Goal: Task Accomplishment & Management: Manage account settings

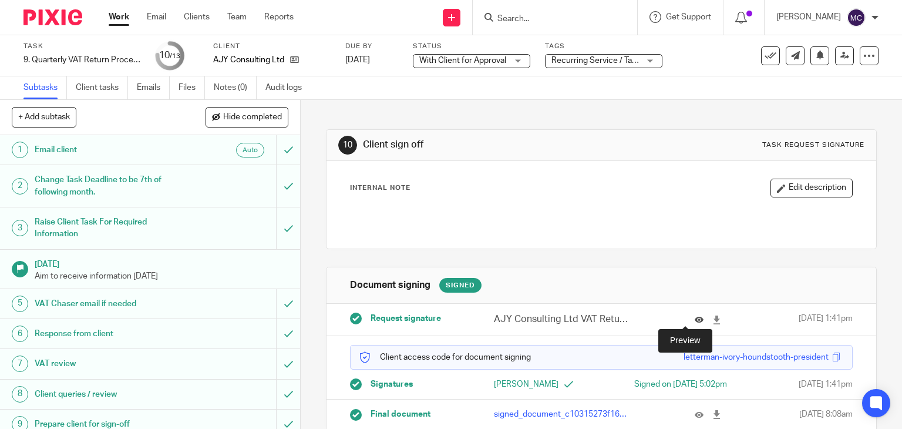
click at [695, 316] on icon at bounding box center [699, 320] width 9 height 9
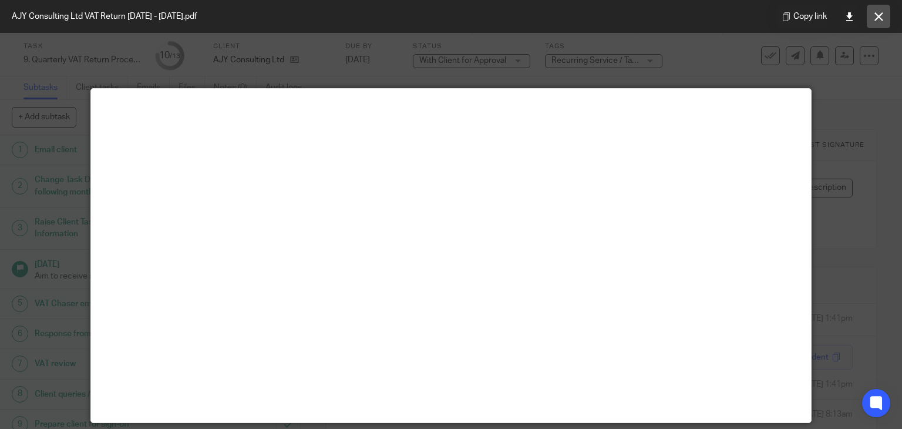
click at [877, 15] on icon at bounding box center [879, 16] width 9 height 9
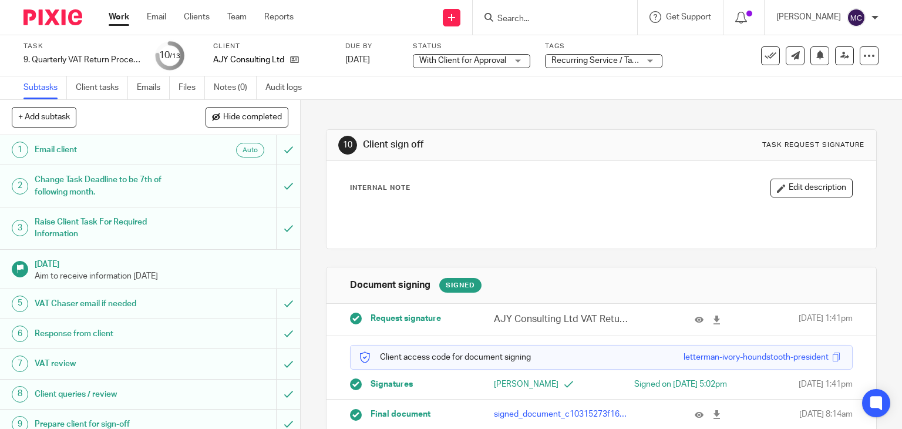
scroll to position [130, 0]
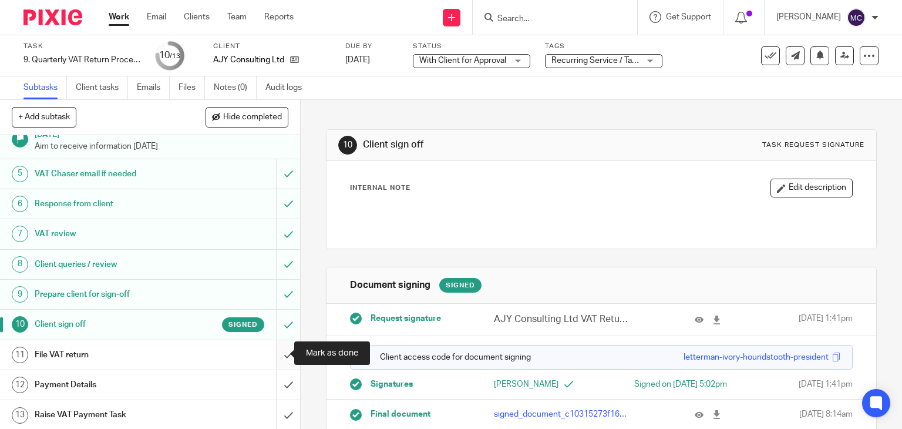
click at [275, 349] on input "submit" at bounding box center [150, 354] width 300 height 29
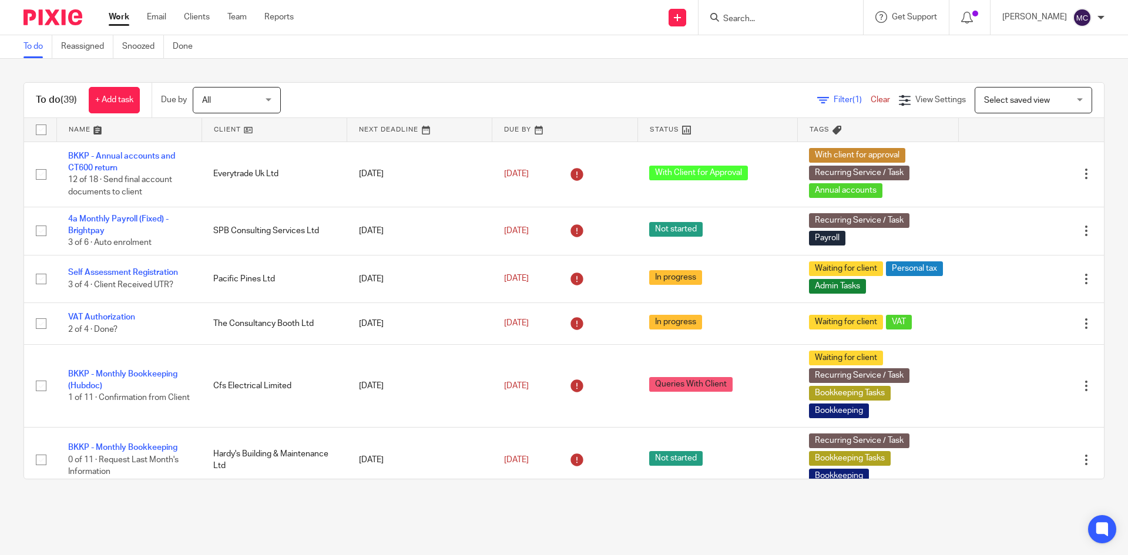
paste input "Product Angel Limited"
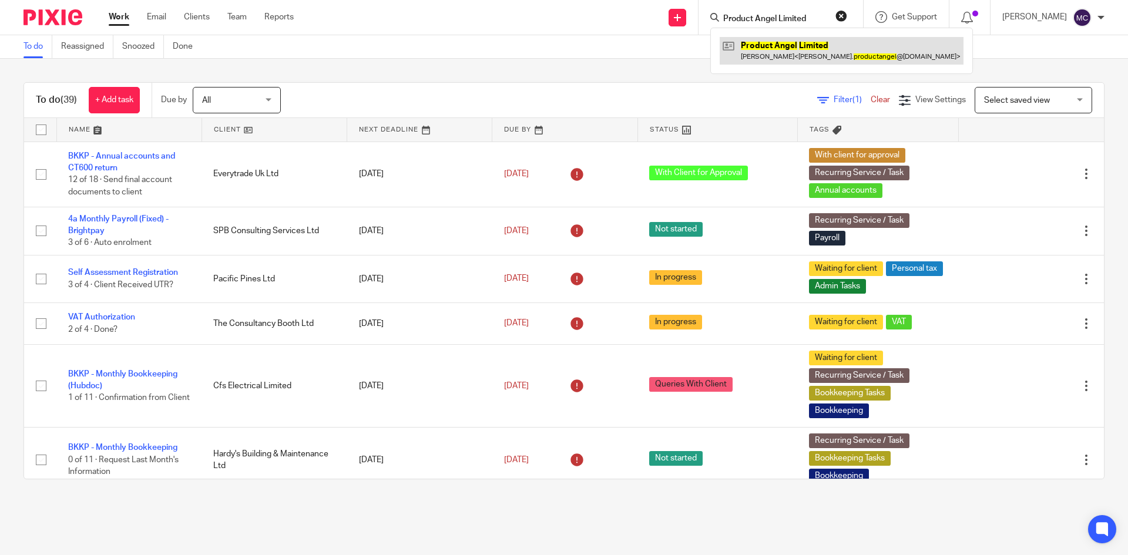
type input "Product Angel Limited"
click at [769, 48] on link at bounding box center [842, 50] width 244 height 27
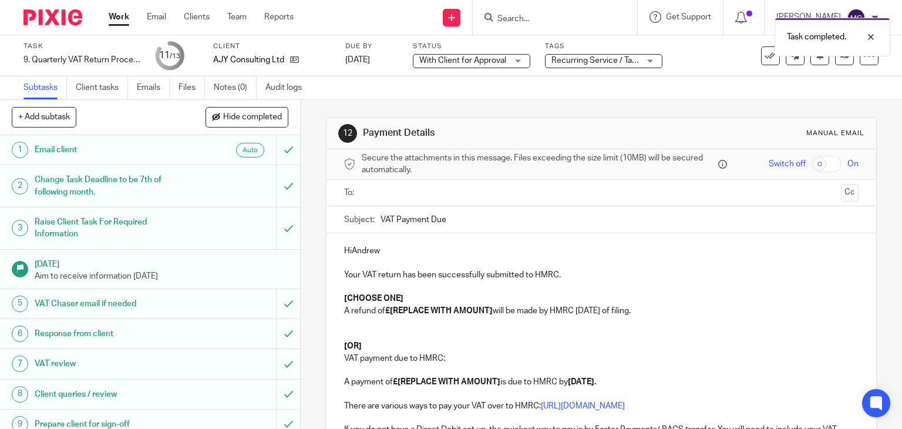
click at [348, 250] on p "HiAndrew" at bounding box center [601, 251] width 515 height 12
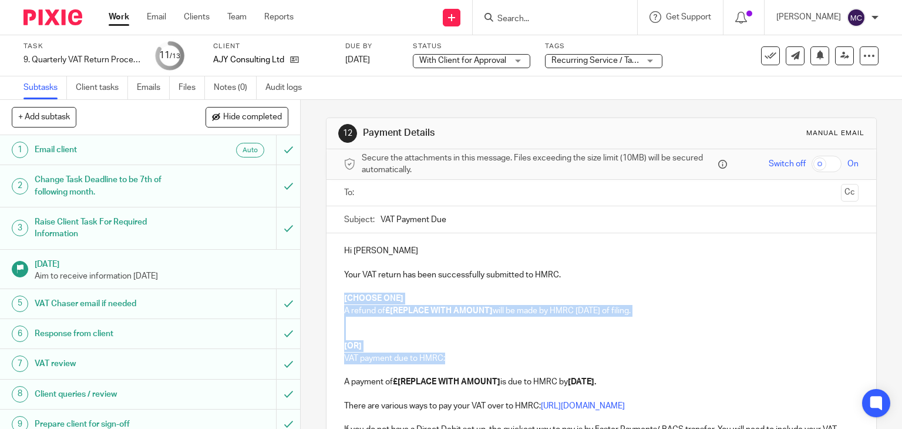
drag, startPoint x: 338, startPoint y: 298, endPoint x: 555, endPoint y: 360, distance: 225.3
click at [555, 360] on div "Hi [PERSON_NAME] Your VAT return has been successfully submitted to HMRC. [CHOO…" at bounding box center [602, 392] width 551 height 318
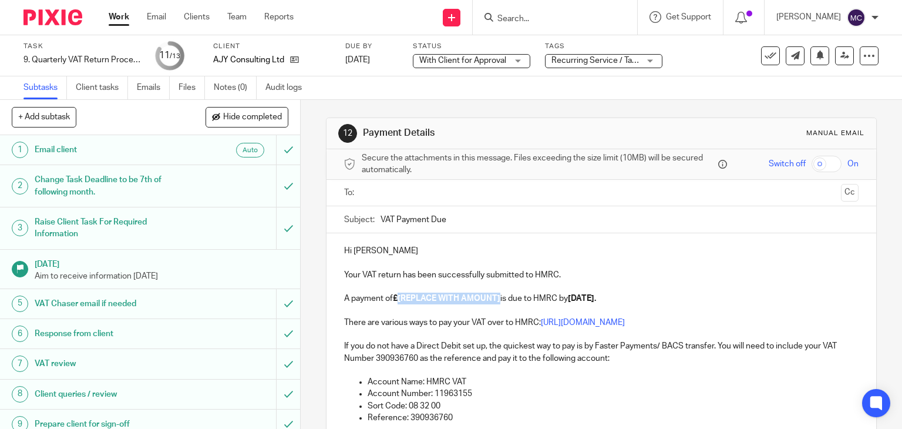
drag, startPoint x: 397, startPoint y: 296, endPoint x: 498, endPoint y: 302, distance: 101.2
click at [498, 302] on p "A payment of £[REPLACE WITH AMOUNT] is due to HMRC by [DATE]." at bounding box center [601, 299] width 515 height 12
click at [417, 293] on p "A payment of £ 4,263.70 is due to HMRC by 7 Oct 2025." at bounding box center [601, 299] width 515 height 12
click at [712, 255] on p "Hi Andrew" at bounding box center [601, 251] width 515 height 12
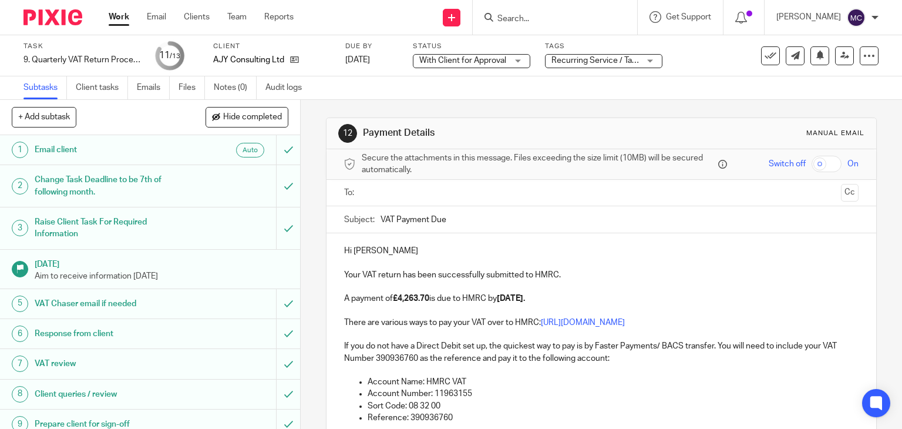
click at [426, 199] on ul at bounding box center [602, 192] width 479 height 19
click at [429, 193] on input "text" at bounding box center [601, 193] width 471 height 14
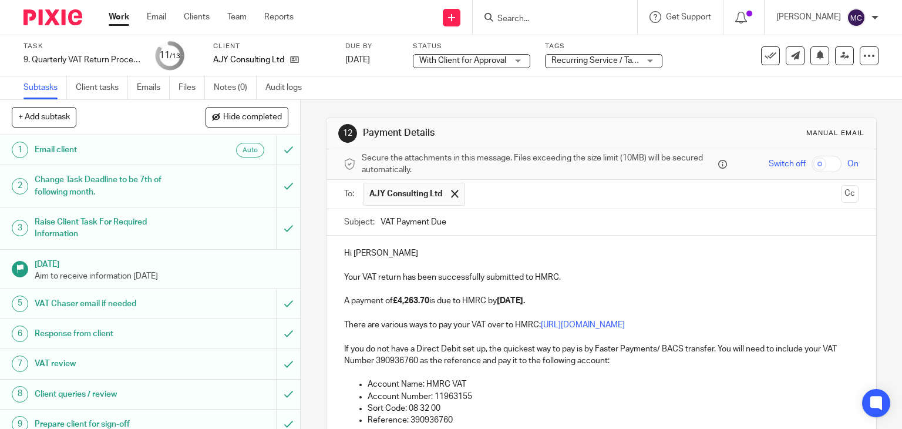
click at [410, 245] on div "Hi Andrew Your VAT return has been successfully submitted to HMRC. A payment of…" at bounding box center [602, 353] width 551 height 235
click at [583, 273] on p "Your VAT return has been successfully submitted to HMRC." at bounding box center [601, 277] width 515 height 12
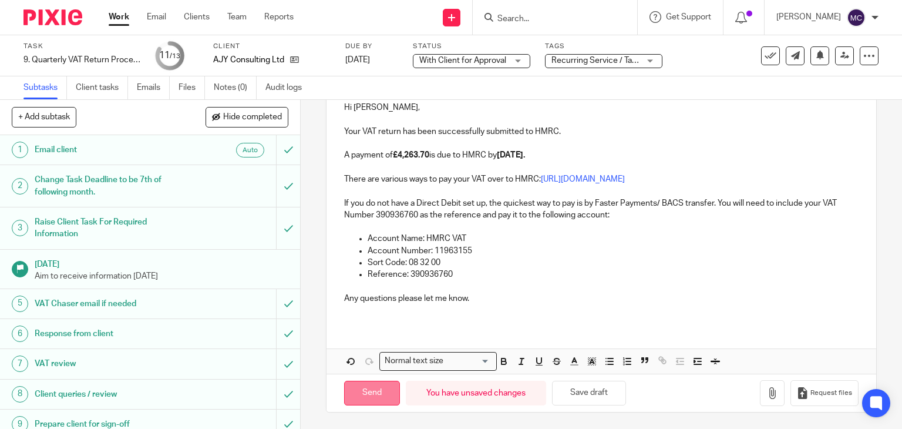
click at [360, 385] on input "Send" at bounding box center [372, 393] width 56 height 25
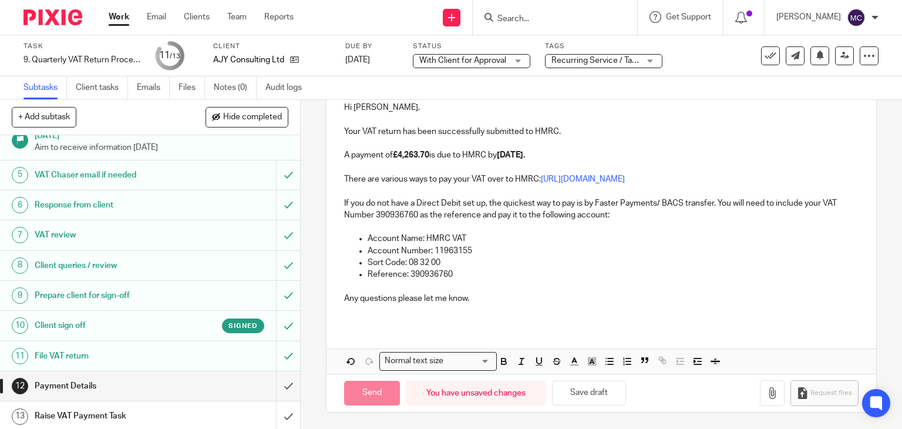
scroll to position [130, 0]
type input "Sent"
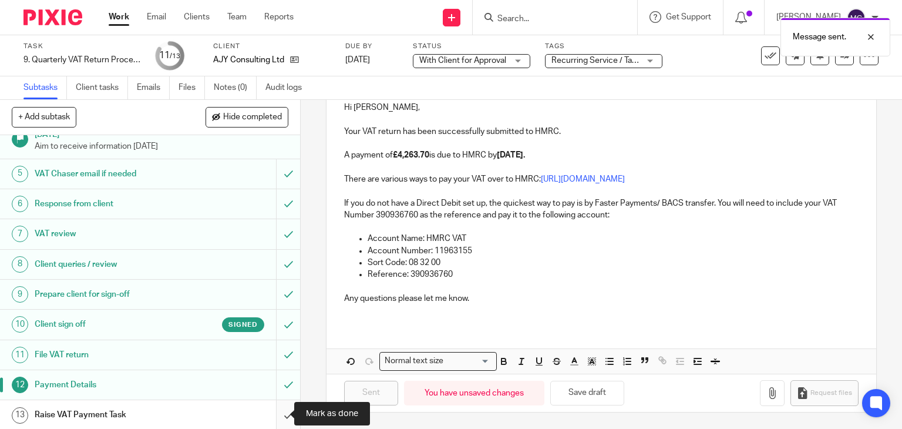
click at [277, 412] on input "submit" at bounding box center [150, 414] width 300 height 29
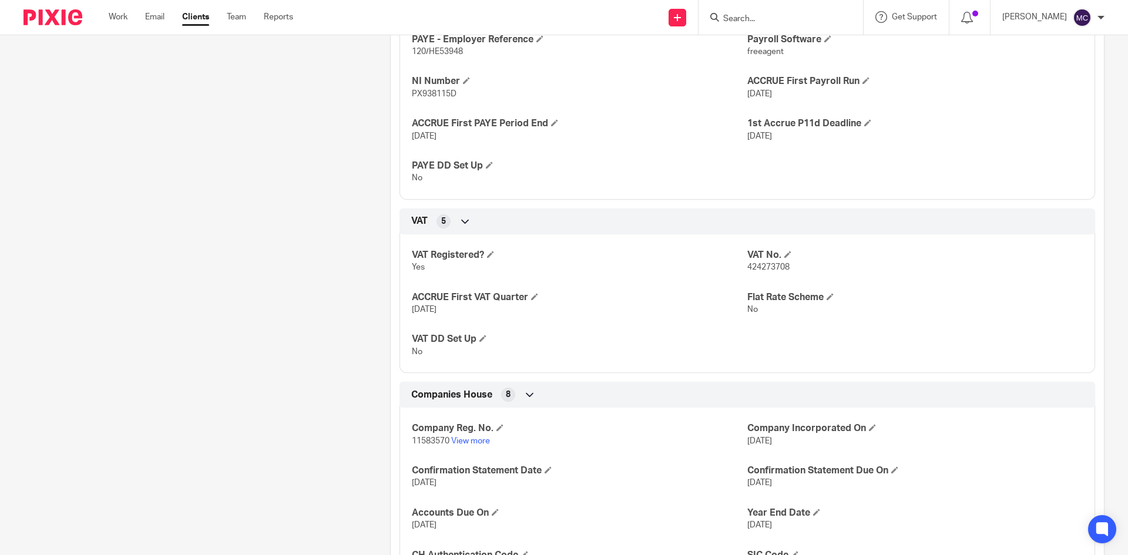
scroll to position [881, 0]
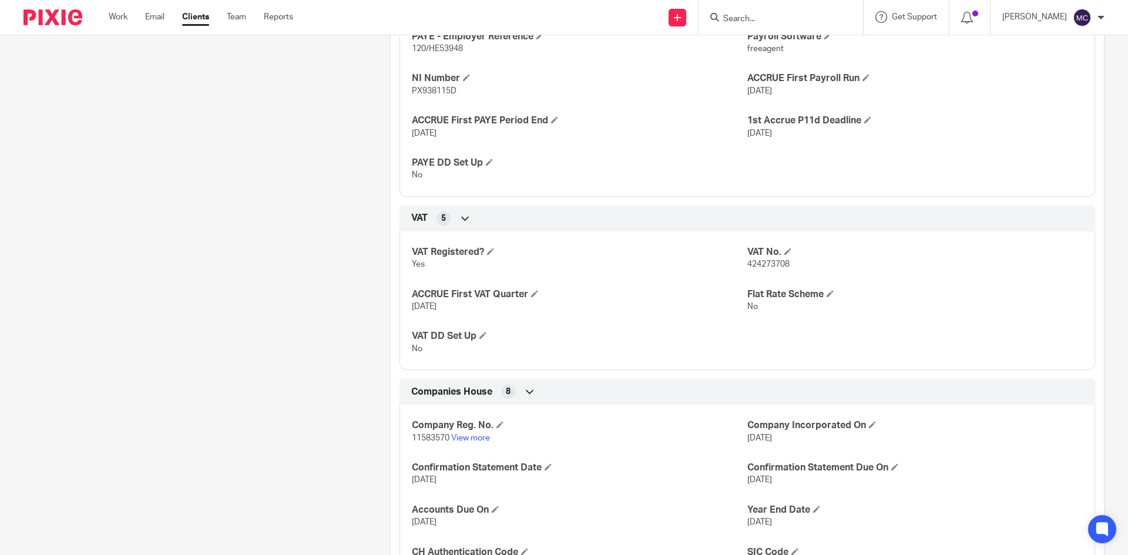
click at [433, 433] on p "11583570 View more" at bounding box center [579, 438] width 335 height 12
copy p "11583570"
click at [421, 438] on span "11583570" at bounding box center [431, 438] width 38 height 8
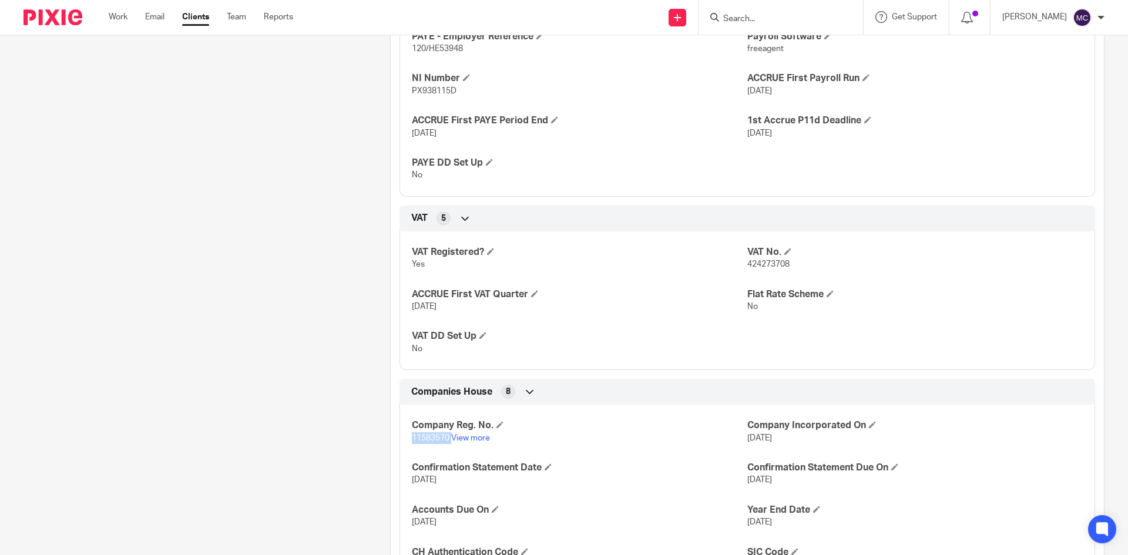
copy p "11583570"
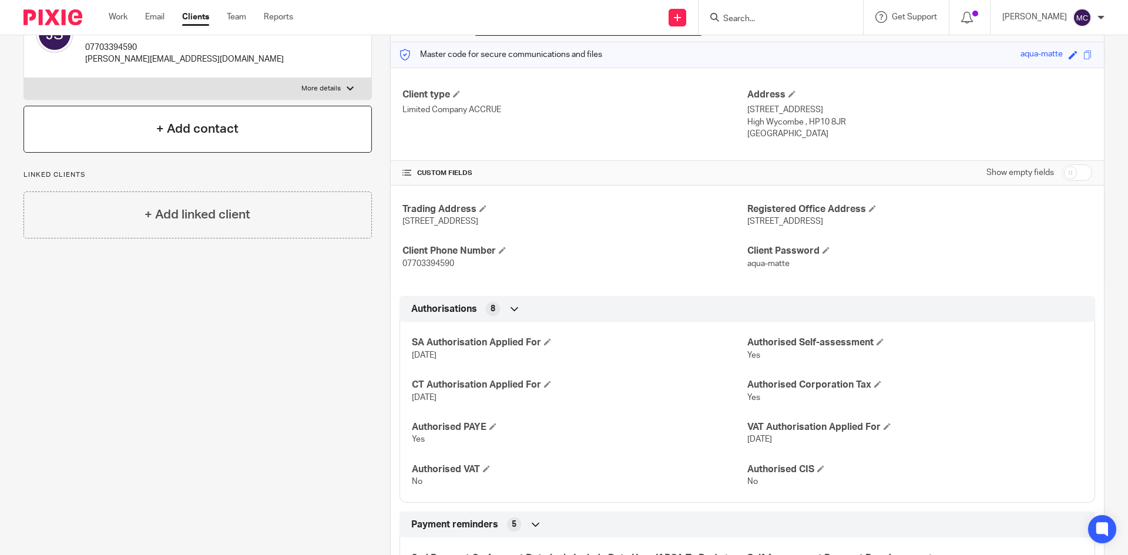
scroll to position [0, 0]
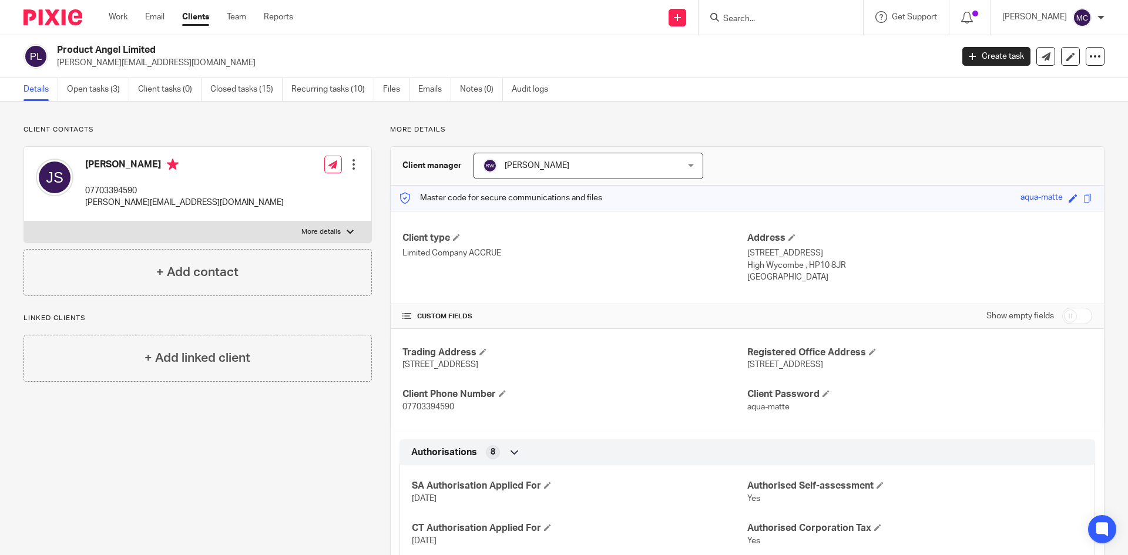
click at [55, 82] on link "Details" at bounding box center [41, 89] width 35 height 23
click at [75, 95] on link "Open tasks (3)" at bounding box center [98, 89] width 62 height 23
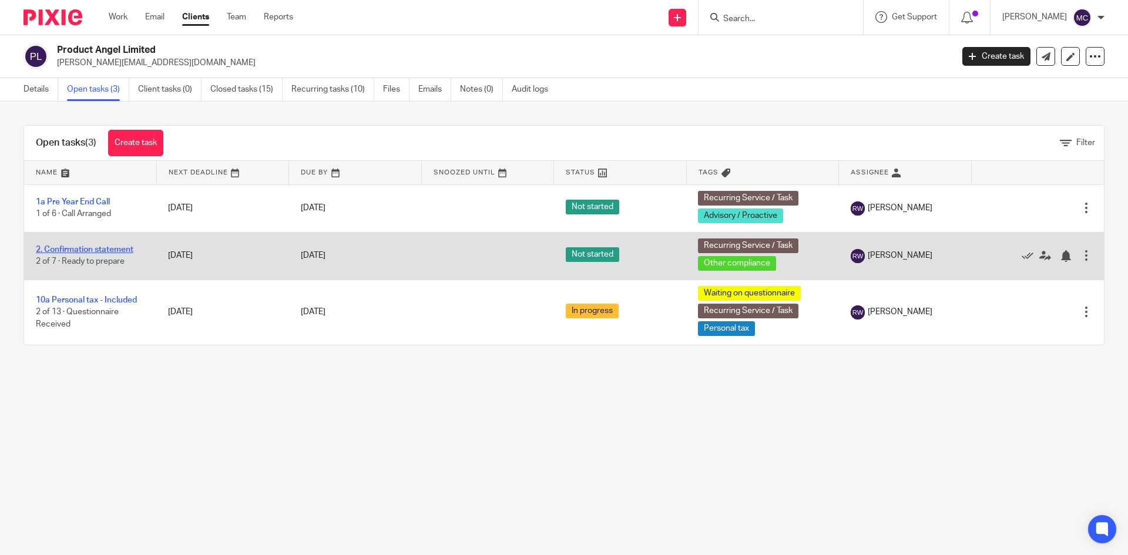
click at [113, 247] on link "2. Confirmation statement" at bounding box center [85, 250] width 98 height 8
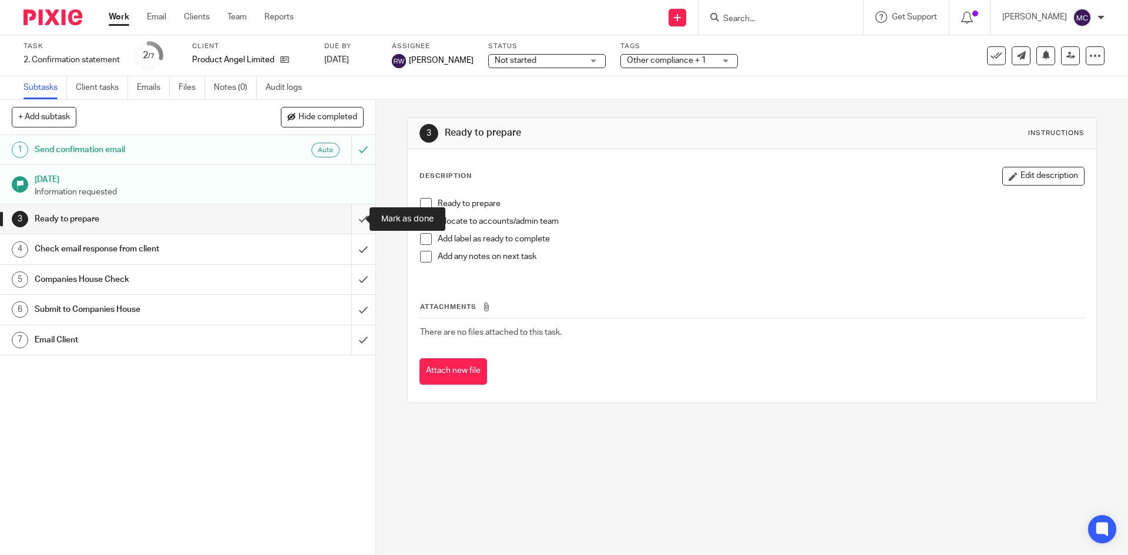
click at [360, 224] on input "submit" at bounding box center [187, 218] width 375 height 29
click at [360, 251] on input "submit" at bounding box center [187, 248] width 375 height 29
click at [355, 269] on input "submit" at bounding box center [187, 279] width 375 height 29
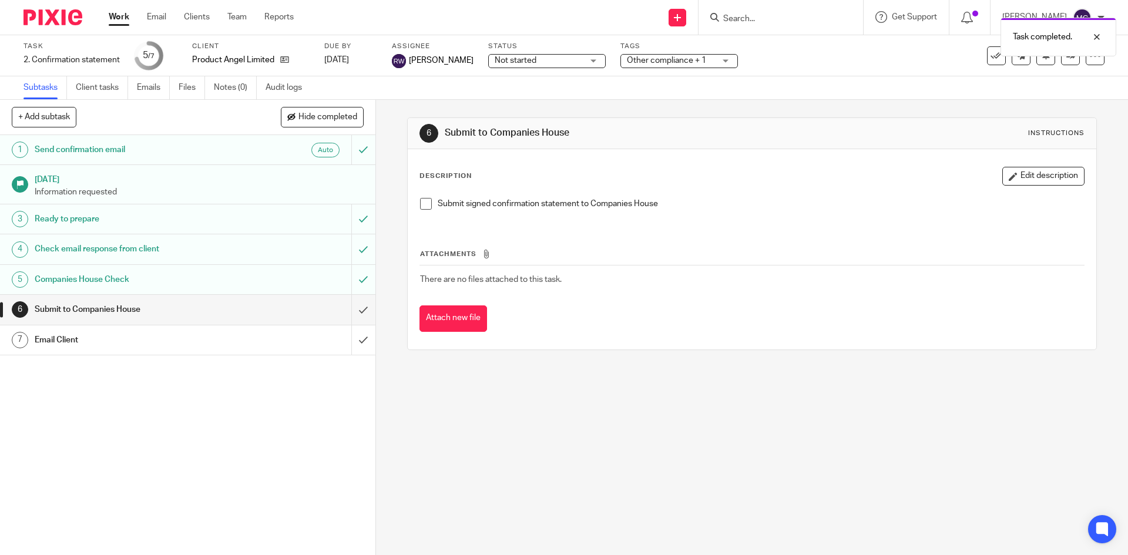
click at [351, 296] on input "submit" at bounding box center [187, 309] width 375 height 29
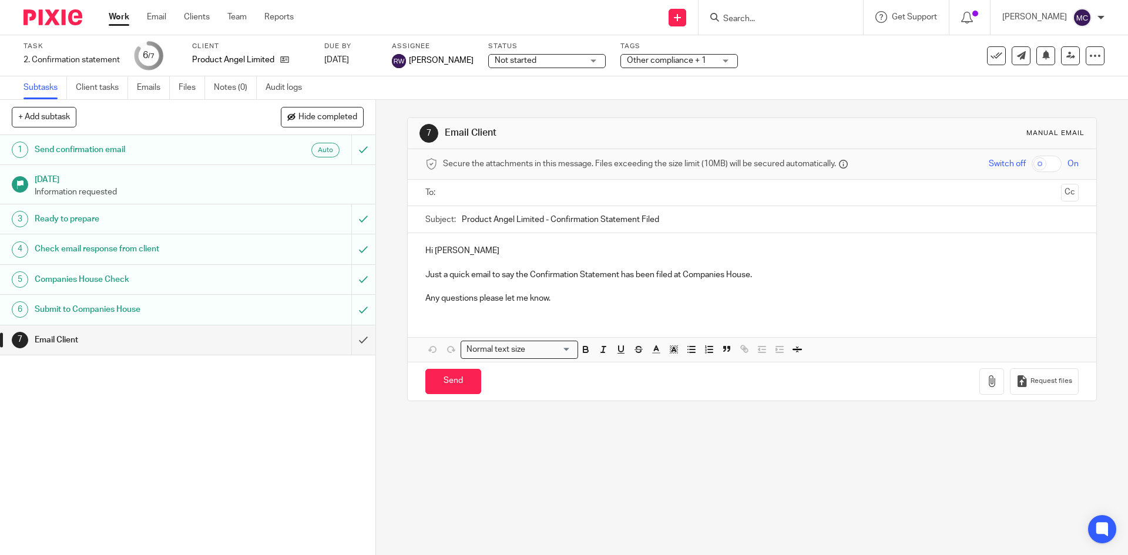
click at [484, 194] on input "text" at bounding box center [751, 193] width 609 height 14
click at [473, 251] on p "Hi Jacqueline" at bounding box center [751, 253] width 653 height 12
click at [591, 199] on input "text" at bounding box center [811, 194] width 492 height 23
click at [445, 382] on input "Send" at bounding box center [453, 383] width 56 height 25
type input "Sent"
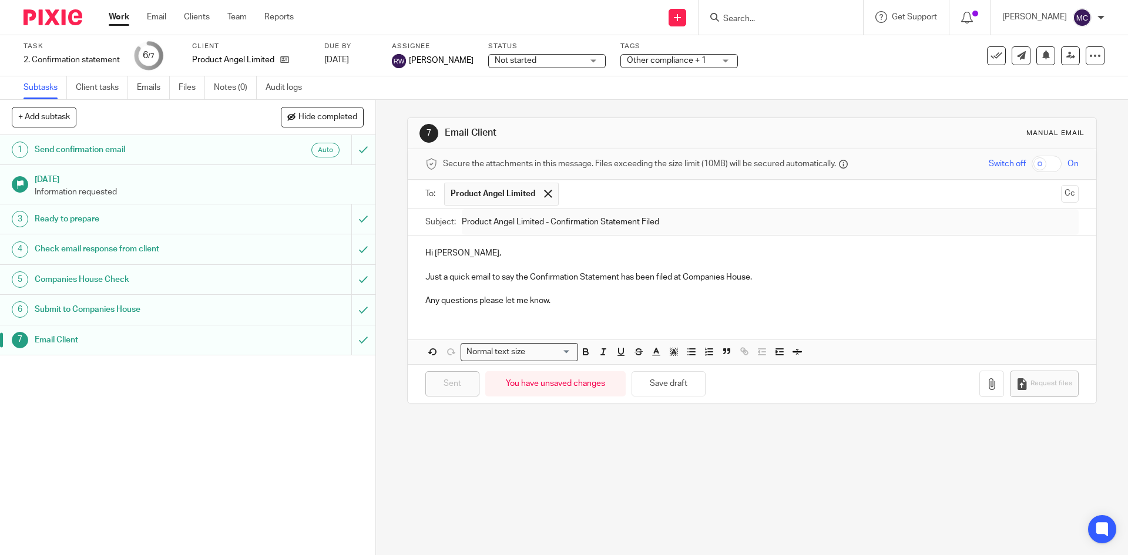
click at [206, 176] on h1 "23 Sep 2025" at bounding box center [199, 178] width 329 height 15
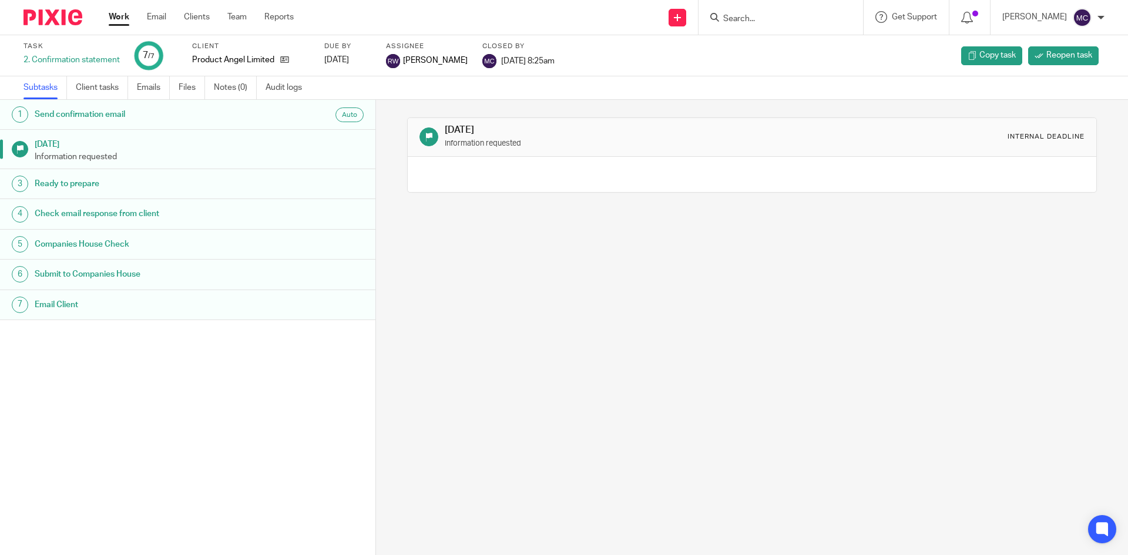
click at [129, 15] on link "Work" at bounding box center [119, 17] width 21 height 12
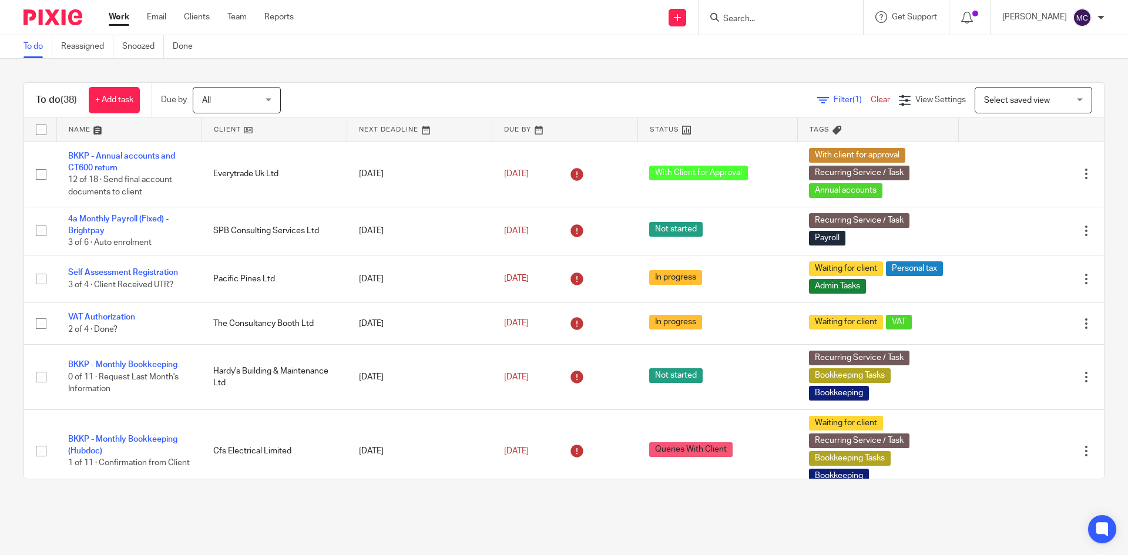
click at [761, 8] on div at bounding box center [781, 17] width 165 height 35
click at [763, 15] on input "Search" at bounding box center [775, 19] width 106 height 11
type input "bell b"
click at [820, 53] on link at bounding box center [819, 50] width 199 height 27
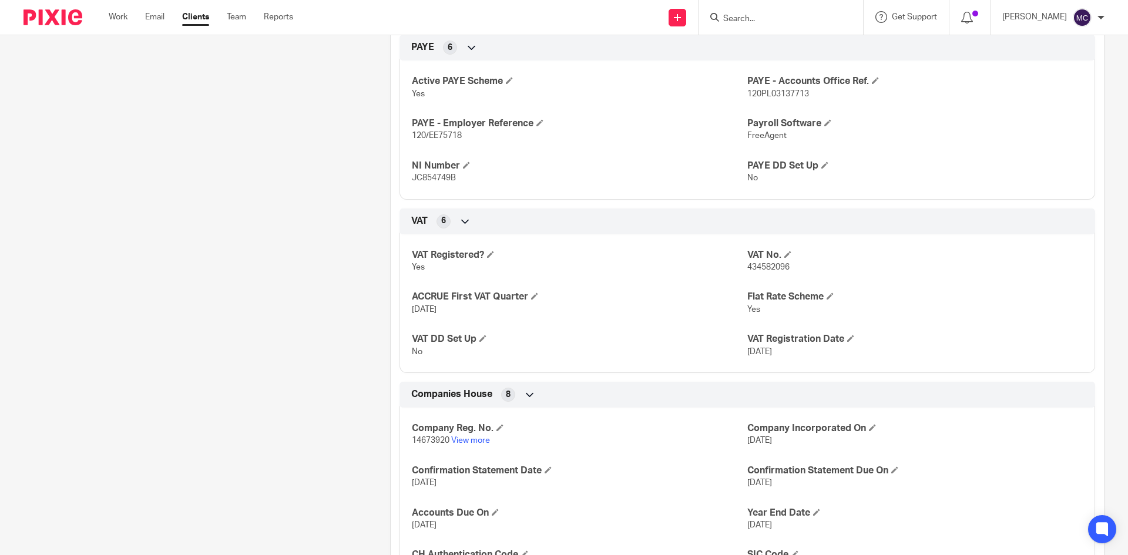
scroll to position [881, 0]
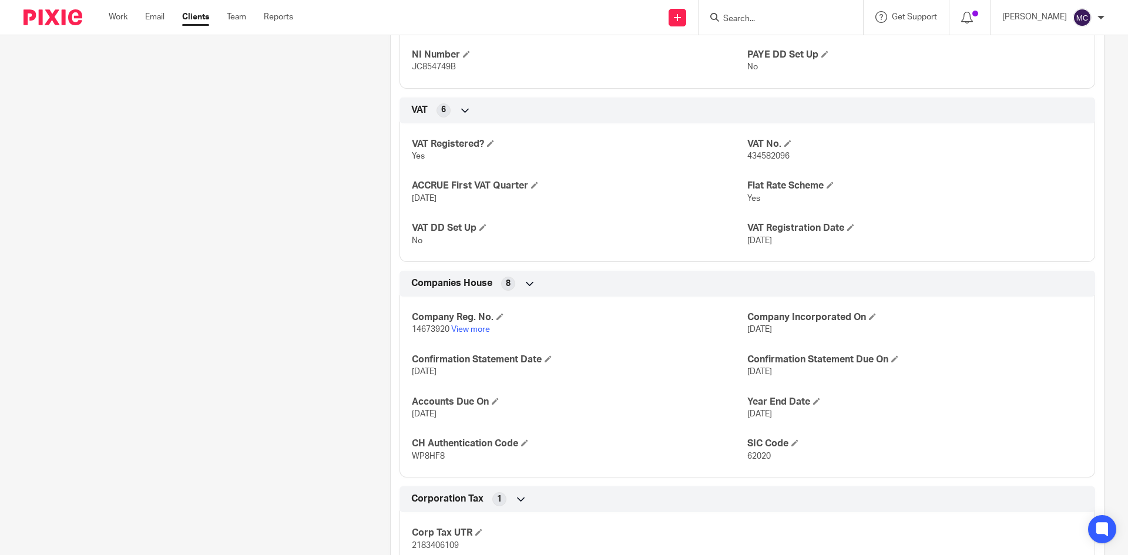
click at [435, 329] on span "14673920" at bounding box center [431, 330] width 38 height 8
copy p "14673920"
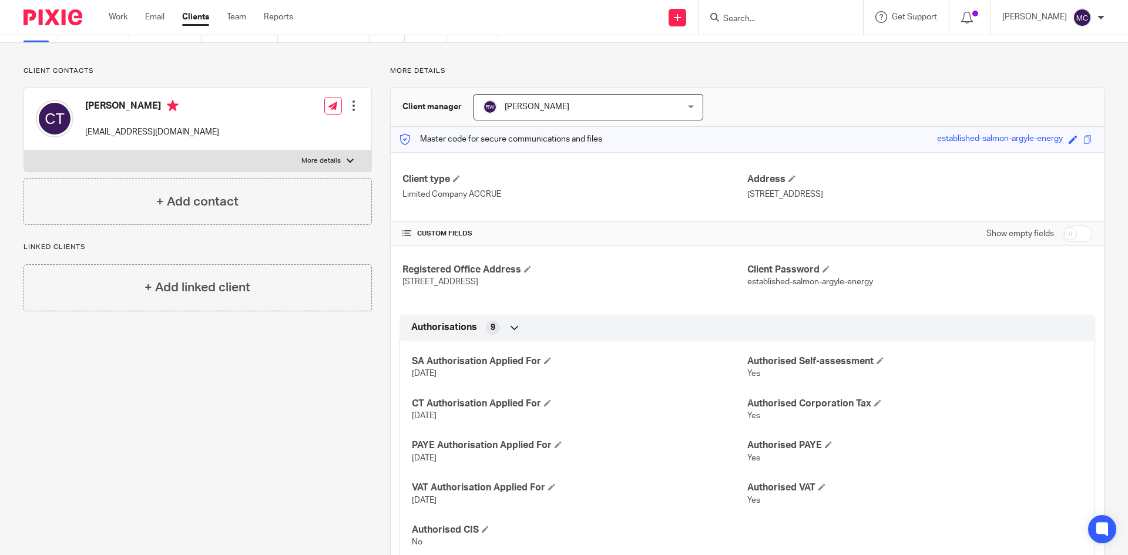
scroll to position [0, 0]
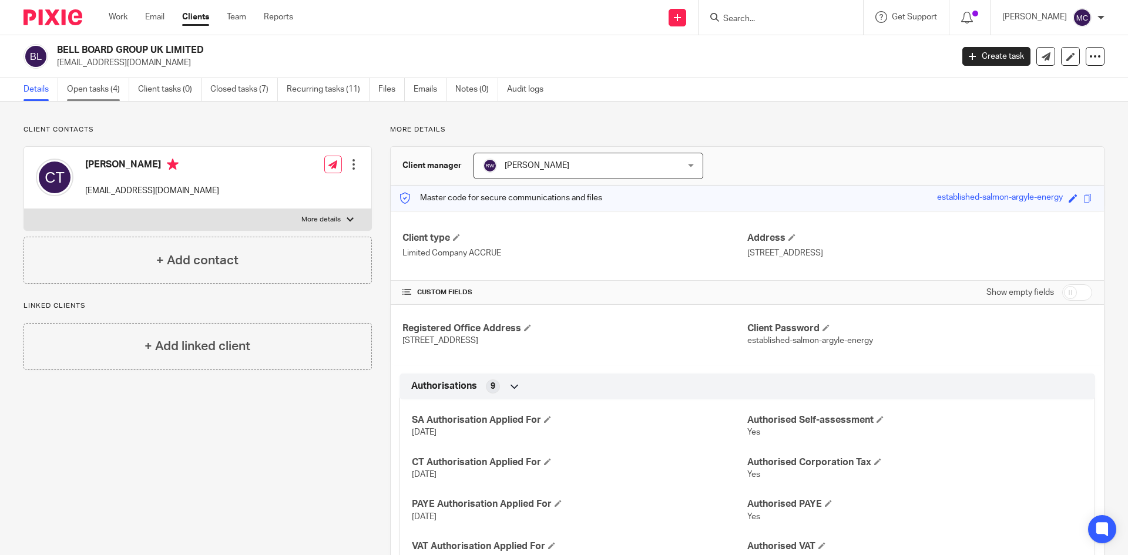
click at [106, 98] on link "Open tasks (4)" at bounding box center [98, 89] width 62 height 23
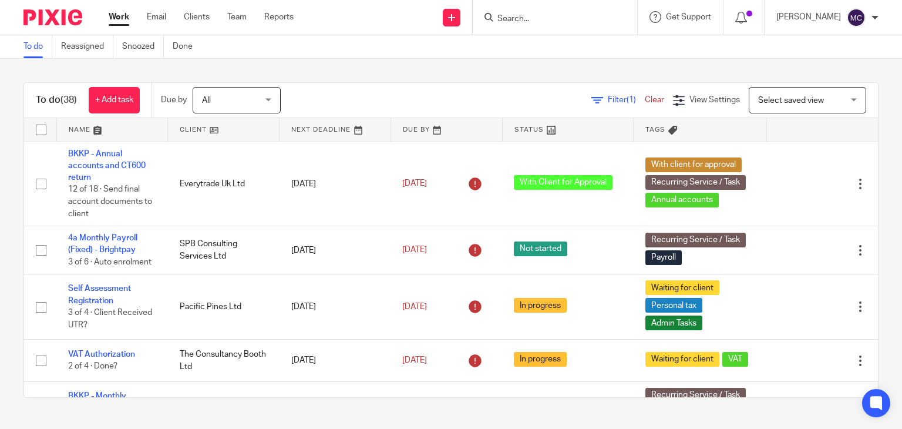
click at [512, 21] on input "Search" at bounding box center [549, 19] width 106 height 11
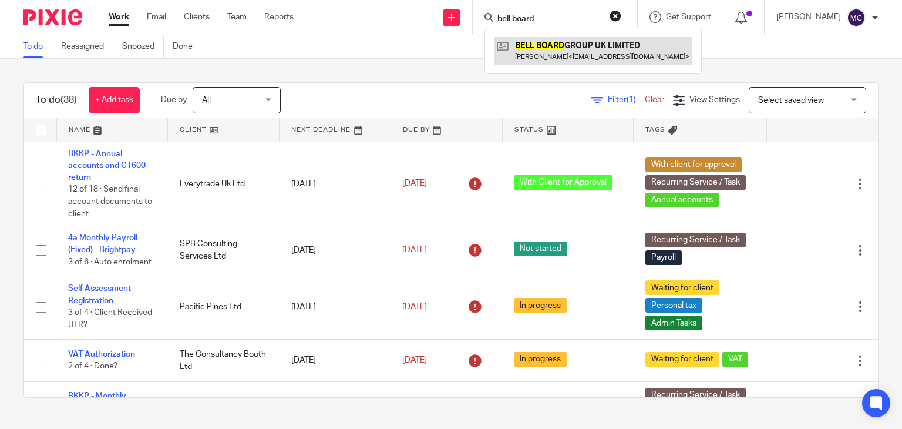
type input "bell board"
click at [539, 43] on link at bounding box center [593, 50] width 199 height 27
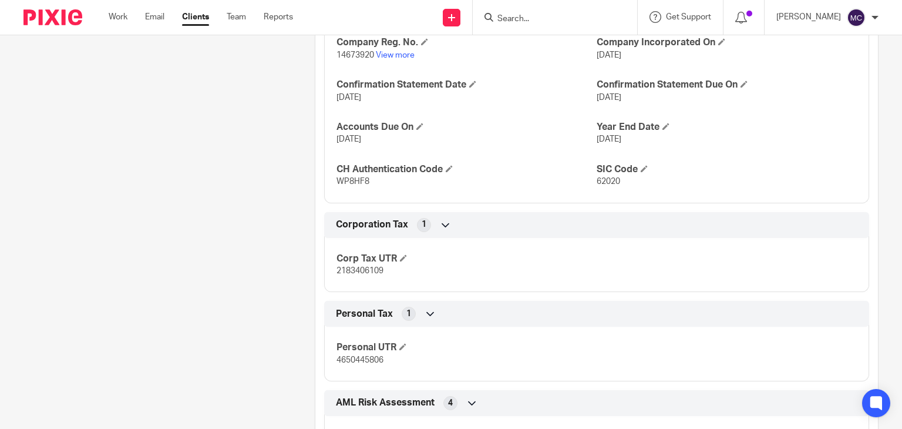
scroll to position [1175, 0]
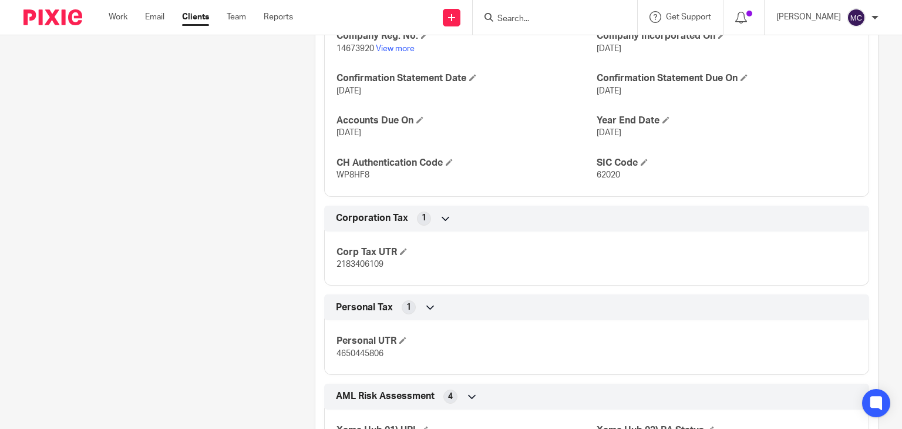
click at [364, 268] on p "2183406109" at bounding box center [467, 265] width 260 height 12
drag, startPoint x: 364, startPoint y: 268, endPoint x: 371, endPoint y: 275, distance: 10.0
copy span "2183406109"
click at [352, 172] on span "WP8HF8" at bounding box center [353, 175] width 33 height 8
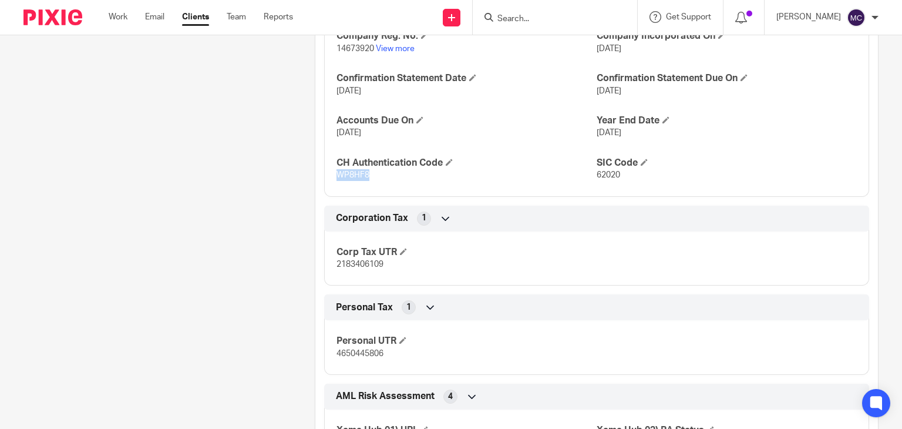
click at [352, 172] on span "WP8HF8" at bounding box center [353, 175] width 33 height 8
copy span "WP8HF8"
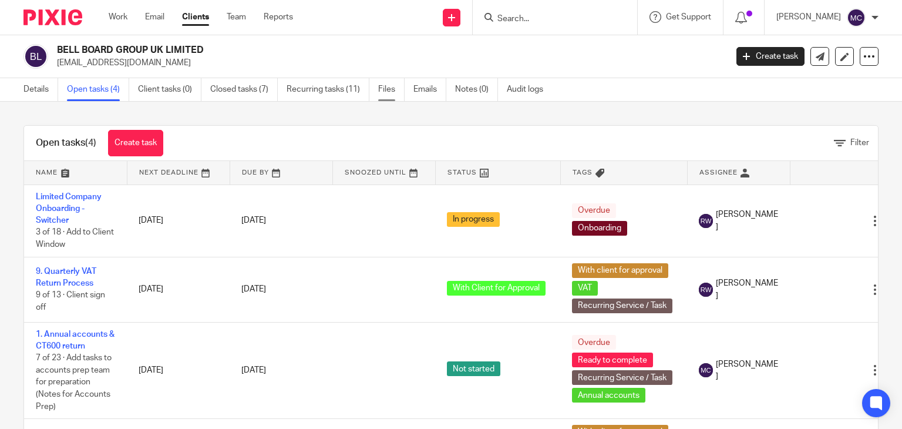
click at [382, 89] on link "Files" at bounding box center [391, 89] width 26 height 23
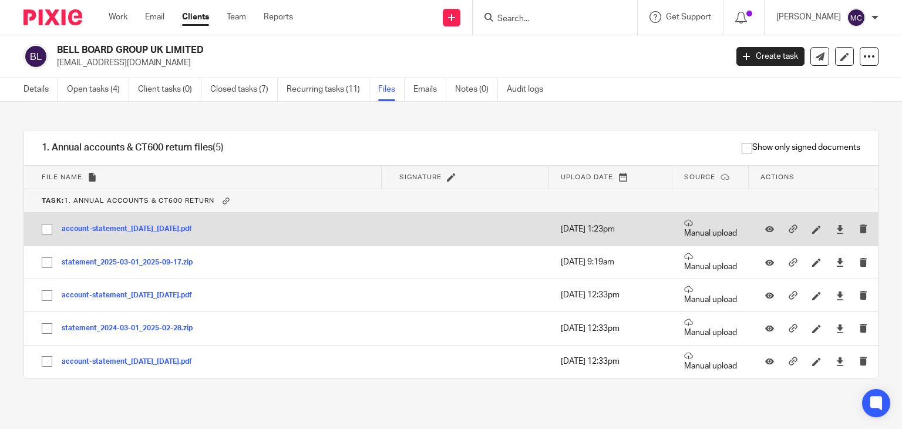
scroll to position [403, 0]
click at [836, 226] on icon at bounding box center [840, 228] width 9 height 9
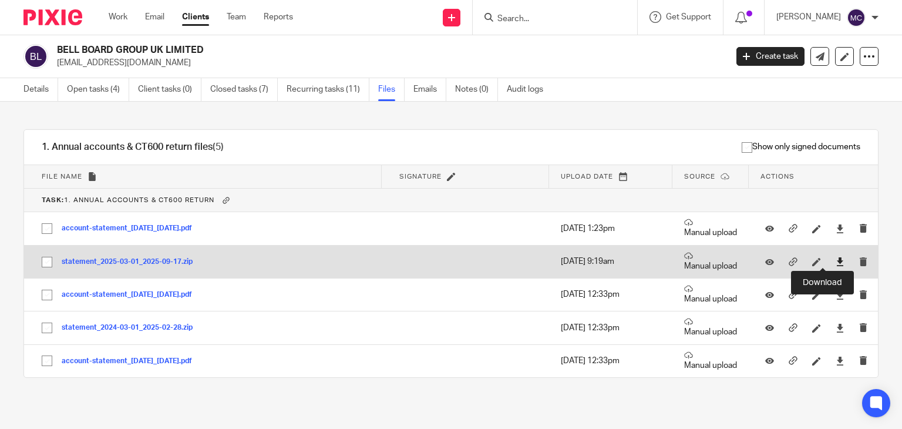
click at [836, 259] on icon at bounding box center [840, 261] width 9 height 9
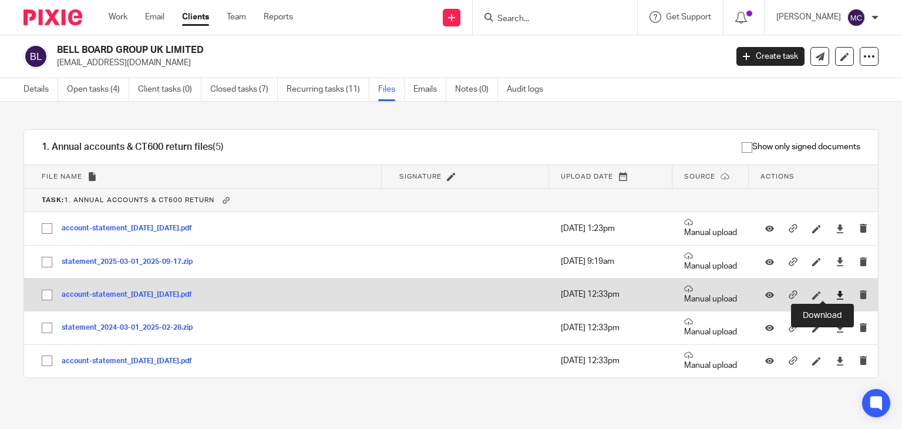
click at [836, 293] on icon at bounding box center [840, 295] width 9 height 9
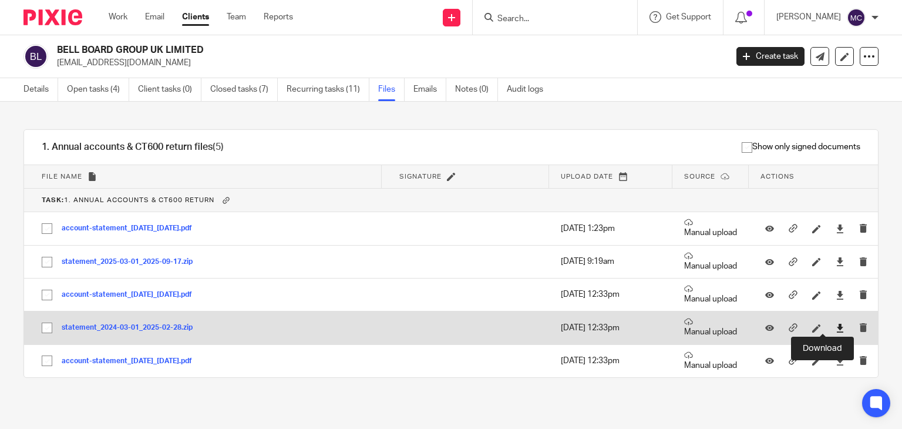
click at [836, 327] on icon at bounding box center [840, 328] width 9 height 9
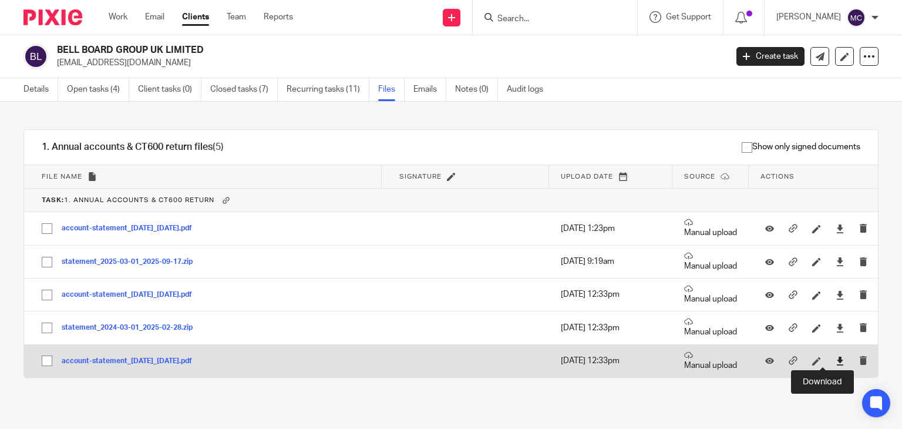
click at [836, 359] on icon at bounding box center [840, 361] width 9 height 9
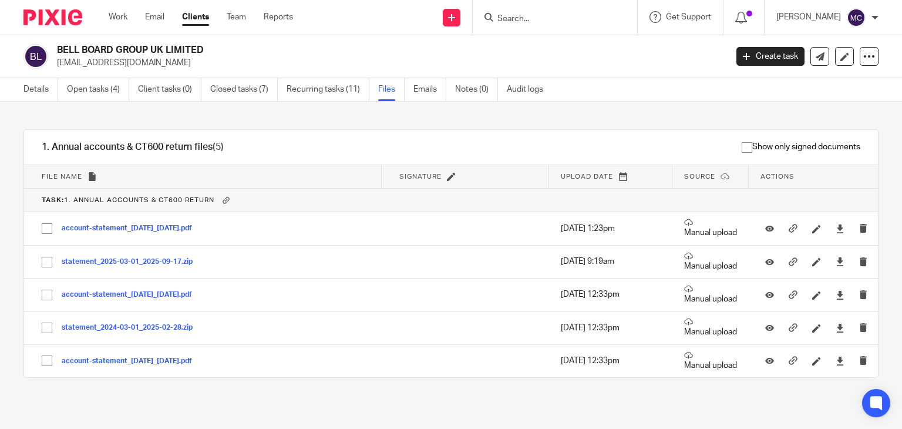
click at [515, 138] on div "Show only signed documents" at bounding box center [565, 147] width 625 height 35
